Goal: Communication & Community: Answer question/provide support

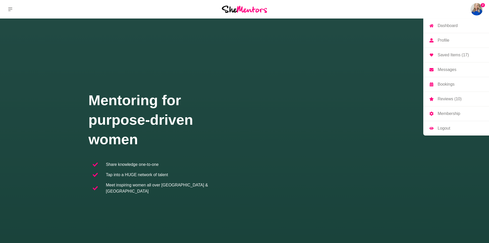
click at [444, 100] on p "Reviews (10)" at bounding box center [450, 99] width 24 height 4
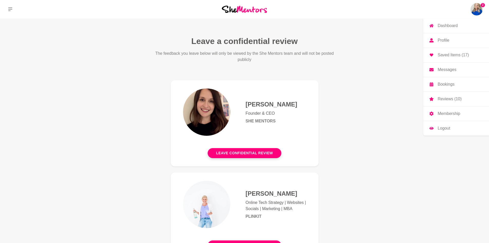
click at [480, 8] on img at bounding box center [476, 9] width 12 height 12
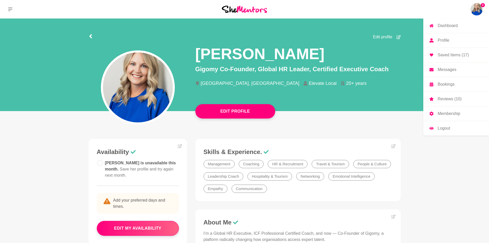
click at [442, 70] on p "Messages" at bounding box center [447, 69] width 19 height 4
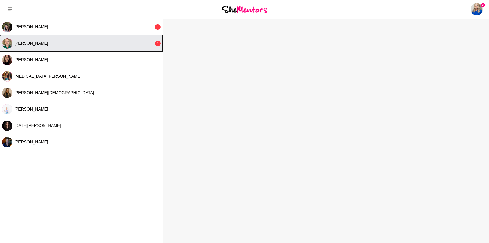
click at [93, 50] on button "[PERSON_NAME] 1" at bounding box center [81, 43] width 163 height 16
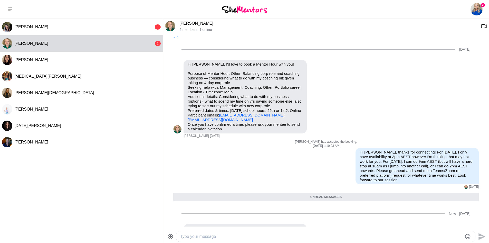
scroll to position [12, 0]
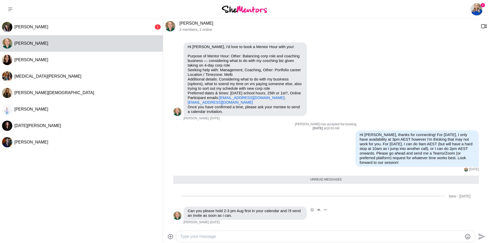
click at [375, 212] on div "Reply Pin Mark as unread Flag Mute Can you please hold 2-3 pm Aug first in your…" at bounding box center [325, 215] width 305 height 18
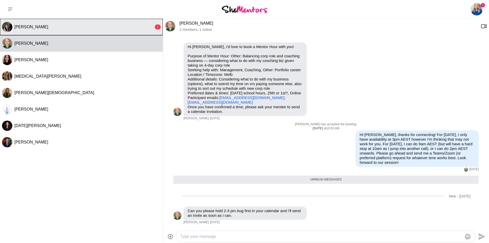
click at [31, 28] on span "[PERSON_NAME]" at bounding box center [31, 27] width 34 height 4
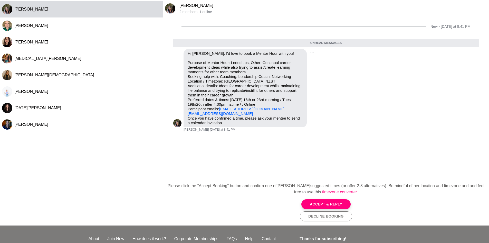
scroll to position [26, 0]
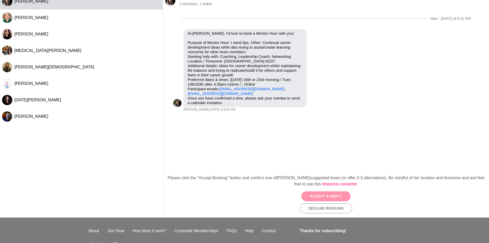
click at [322, 196] on button "Accept & Reply" at bounding box center [325, 196] width 49 height 10
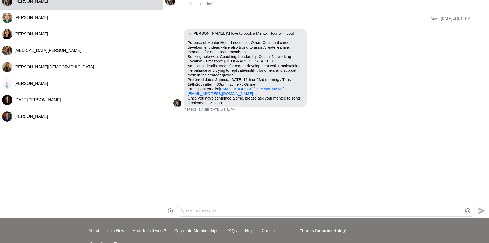
click at [239, 208] on textarea "Type your message" at bounding box center [321, 210] width 282 height 6
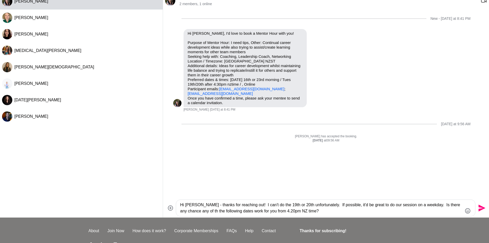
click at [271, 211] on textarea "Hi [PERSON_NAME] - thanks for reaching out! I can't do the 19th or 20th unfortu…" at bounding box center [321, 207] width 282 height 12
click at [196, 212] on textarea "Hi [PERSON_NAME] - thanks for reaching out! I can't do the 19th or 20th unfortu…" at bounding box center [321, 207] width 282 height 12
click at [313, 210] on textarea "Hi [PERSON_NAME] - thanks for reaching out! I can't do the 19th or 20th unfortu…" at bounding box center [321, 207] width 282 height 12
click at [304, 210] on textarea "Hi [PERSON_NAME] - thanks for reaching out! I can't do the 19th or 20th unfortu…" at bounding box center [321, 207] width 282 height 12
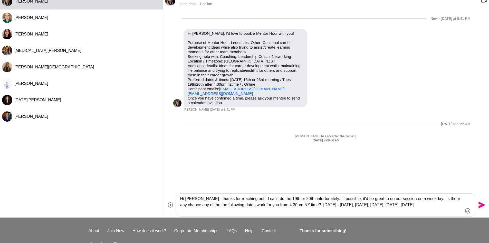
click at [219, 212] on textarea "Hi [PERSON_NAME] - thanks for reaching out! I can't do the 19th or 20th unfortu…" at bounding box center [321, 204] width 282 height 18
click at [283, 205] on textarea "Hi [PERSON_NAME] - thanks for reaching out! I can't do the 19th or 20th unfortu…" at bounding box center [321, 204] width 282 height 18
click at [301, 204] on textarea "Hi [PERSON_NAME] - thanks for reaching out! I can't do the 19th or 20th unfortu…" at bounding box center [321, 204] width 282 height 18
type textarea "Hi [PERSON_NAME] - thanks for reaching out! I can't do the 19th or 20th unfortu…"
click at [319, 205] on textarea "Hi [PERSON_NAME] - thanks for reaching out! I can't do the 19th or 20th unfortu…" at bounding box center [321, 204] width 282 height 18
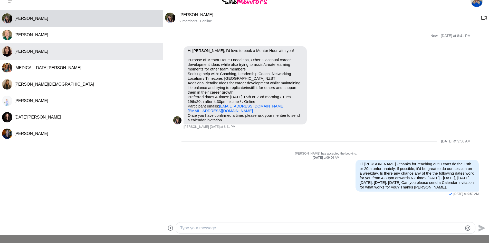
scroll to position [0, 0]
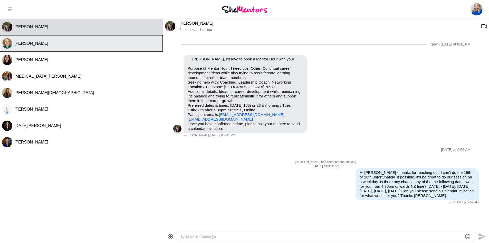
click at [28, 45] on span "[PERSON_NAME]" at bounding box center [31, 43] width 34 height 4
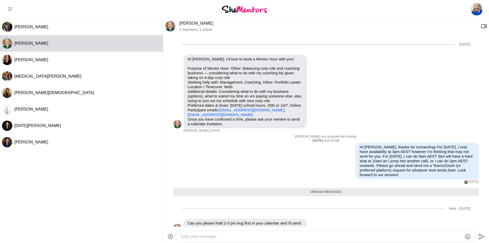
scroll to position [12, 0]
